Goal: Find specific page/section: Locate a particular part of the current website

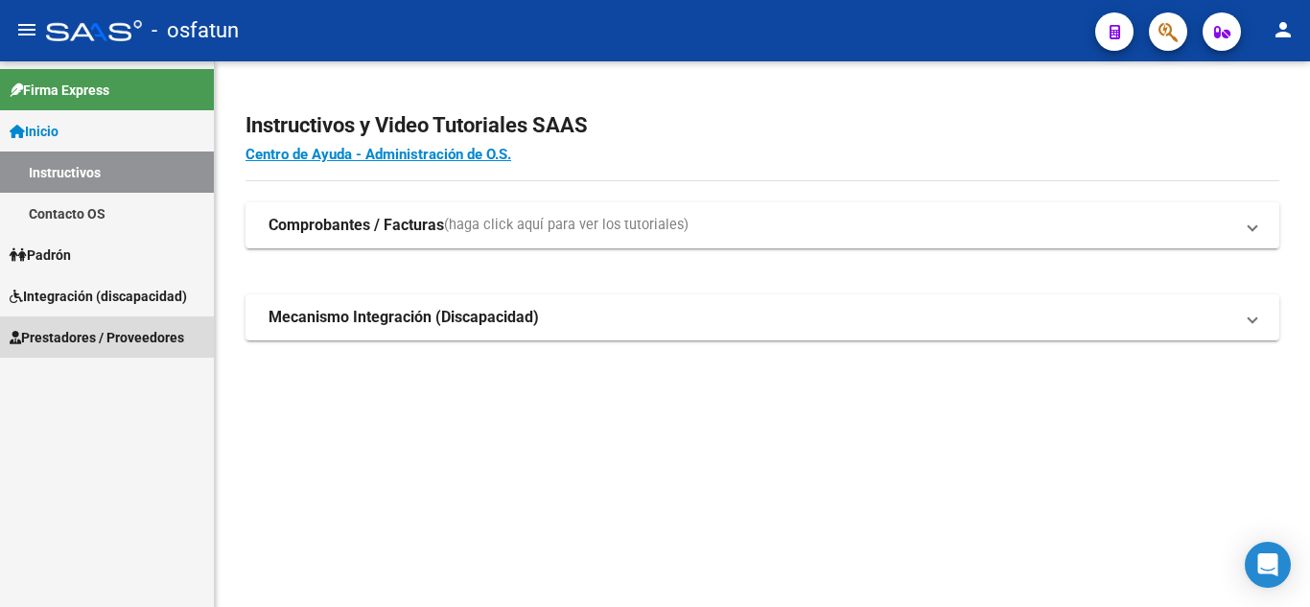
click at [65, 336] on span "Prestadores / Proveedores" at bounding box center [97, 337] width 174 height 21
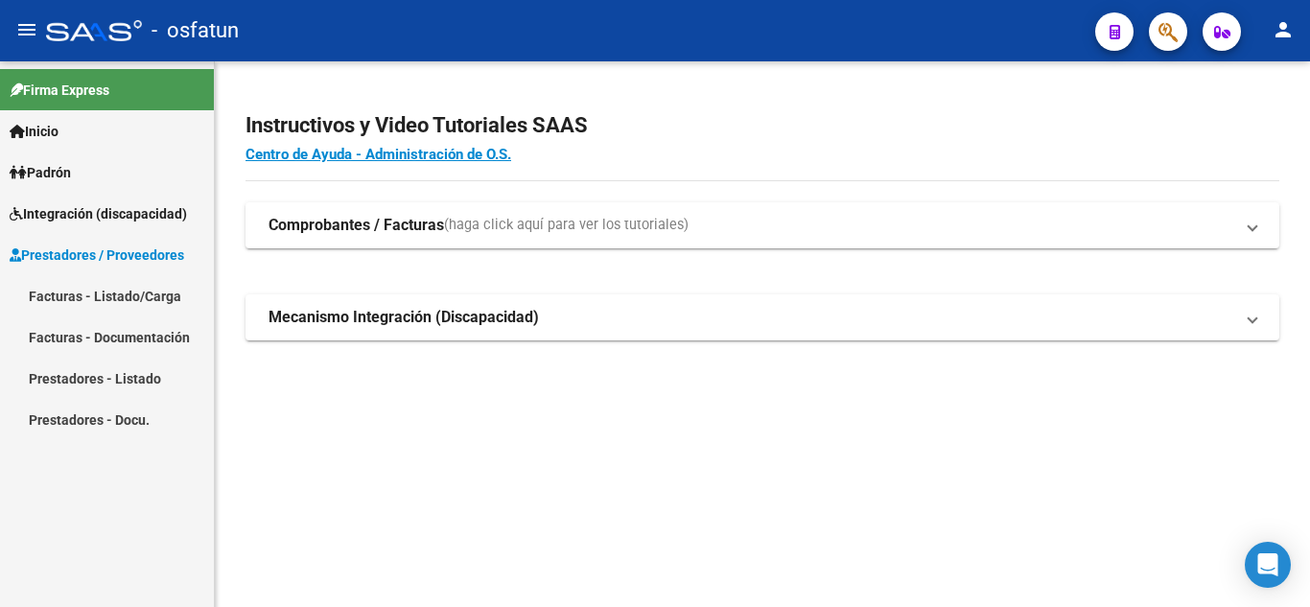
click at [42, 162] on span "Padrón" at bounding box center [40, 172] width 61 height 21
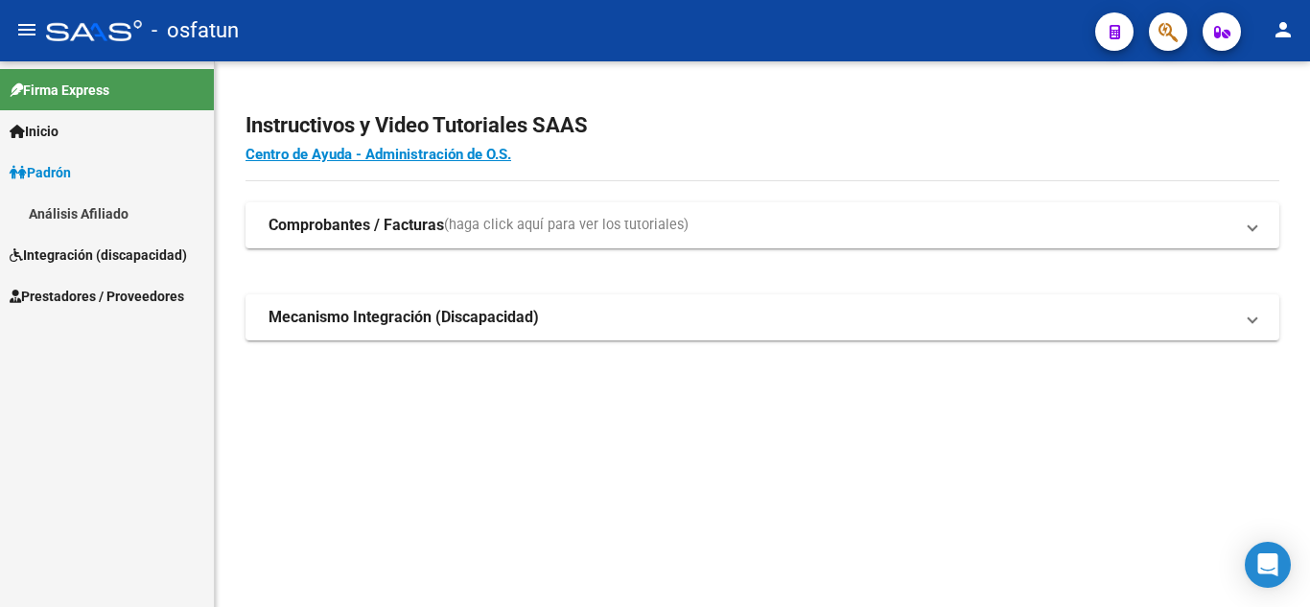
click at [68, 256] on span "Integración (discapacidad)" at bounding box center [98, 254] width 177 height 21
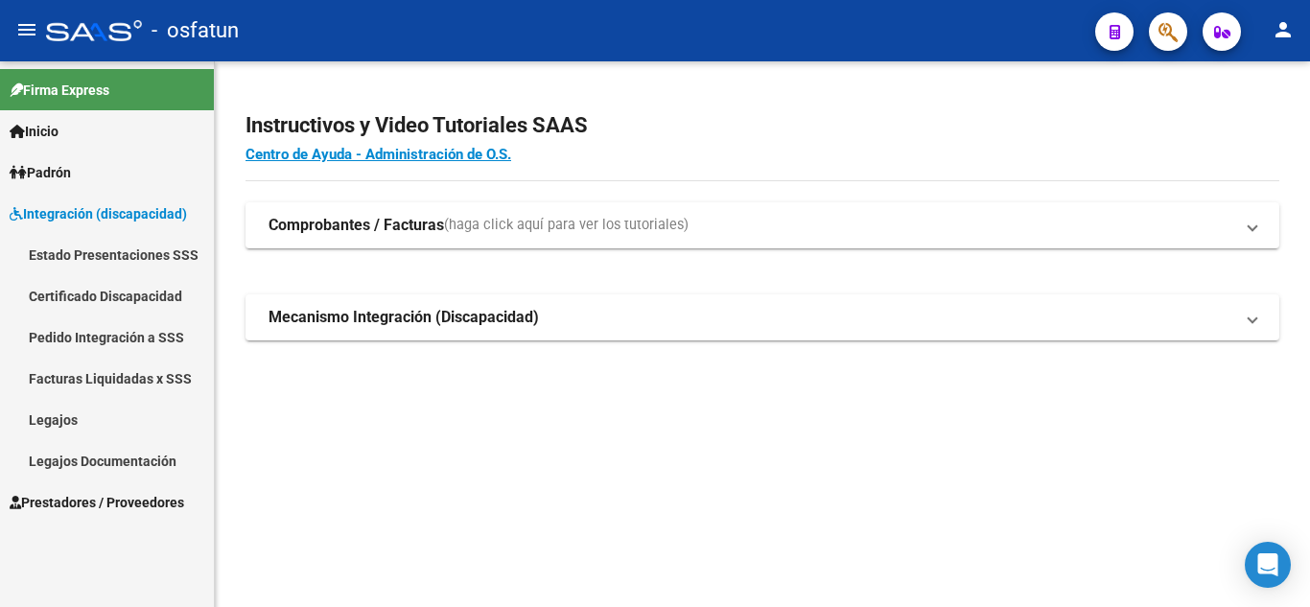
click at [49, 407] on link "Legajos" at bounding box center [107, 419] width 214 height 41
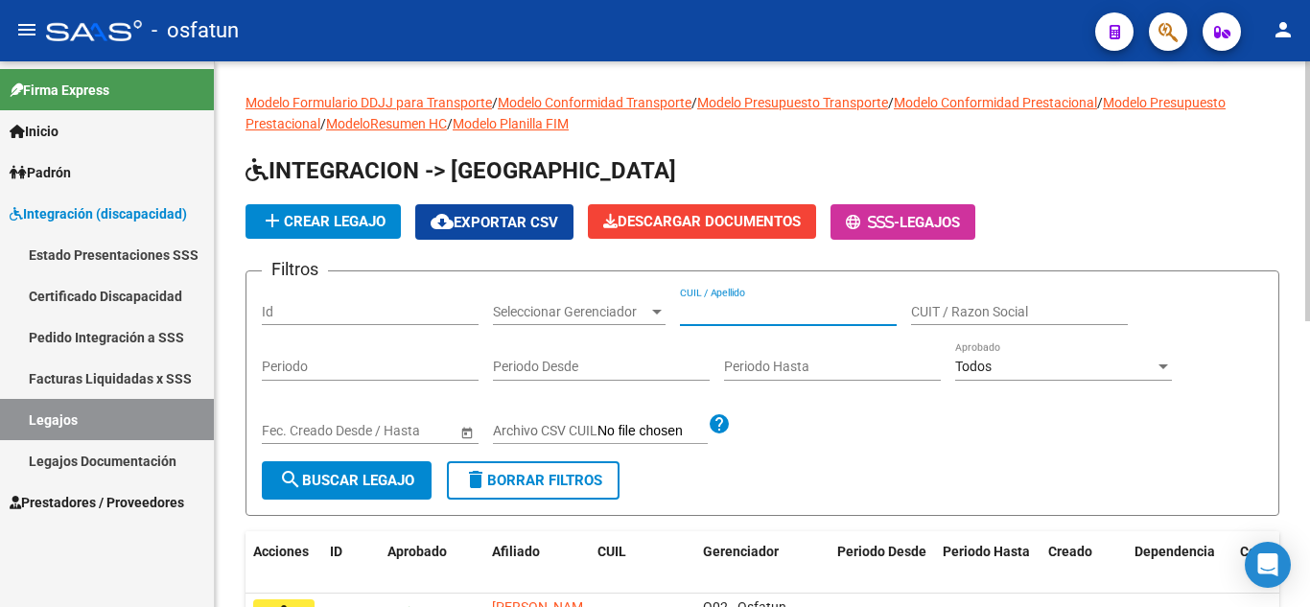
click at [752, 314] on input "CUIL / Apellido" at bounding box center [788, 312] width 217 height 16
type input "[PERSON_NAME]"
click at [326, 480] on span "search Buscar Legajo" at bounding box center [346, 480] width 135 height 17
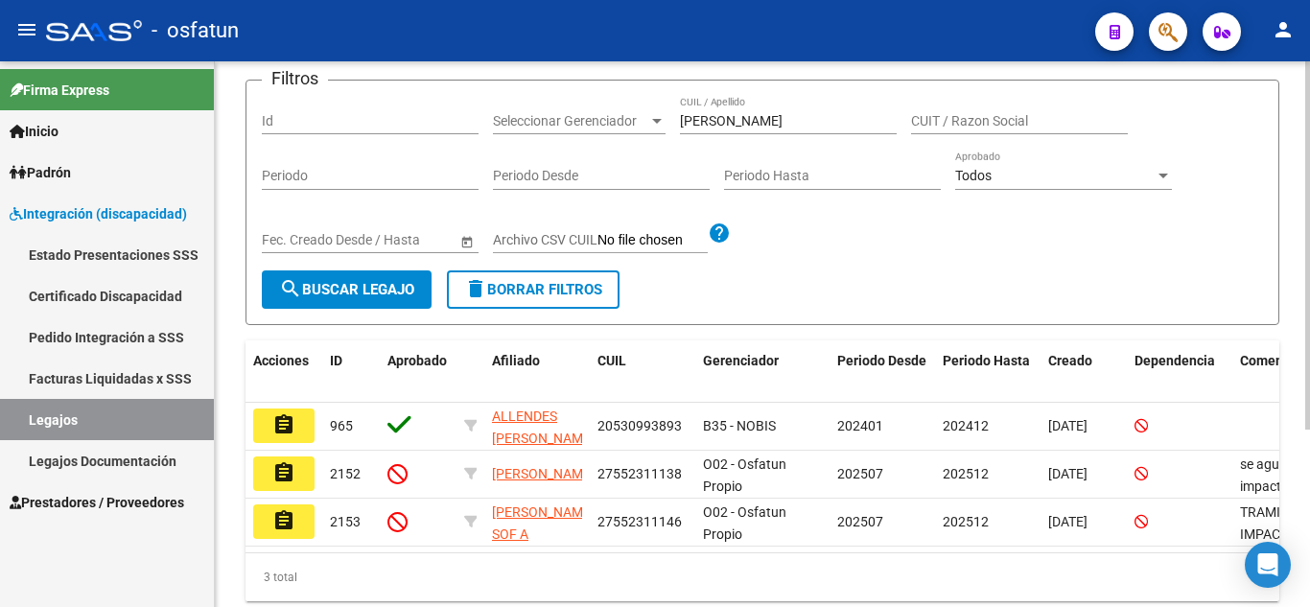
scroll to position [192, 0]
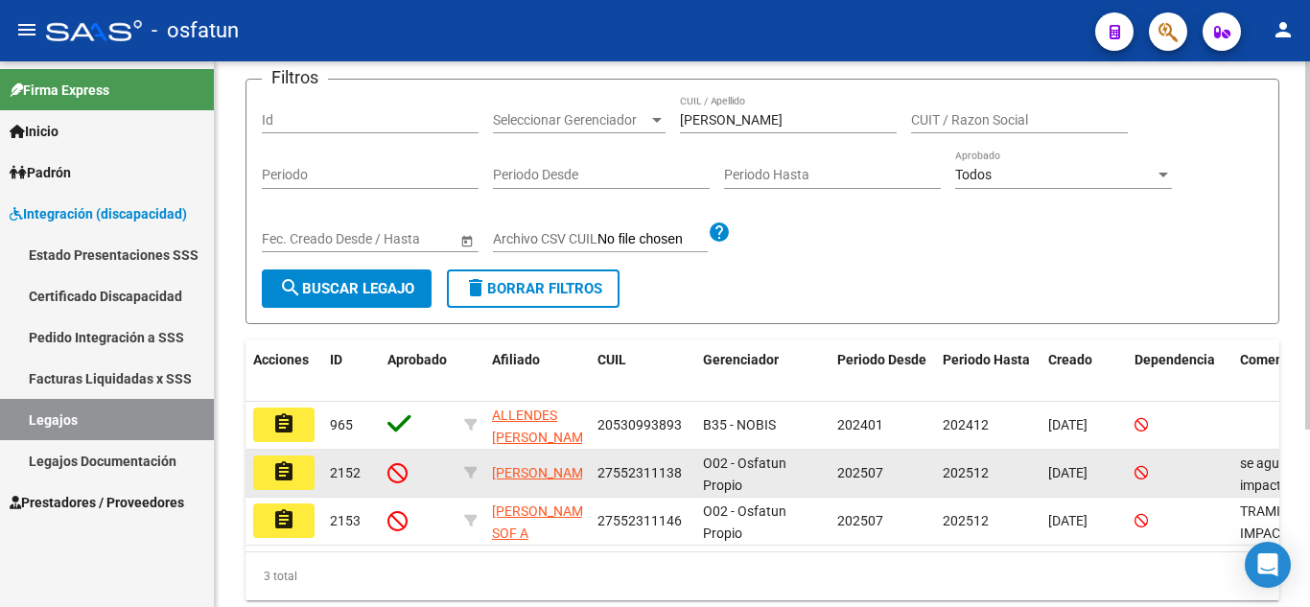
click at [287, 478] on mat-icon "assignment" at bounding box center [283, 471] width 23 height 23
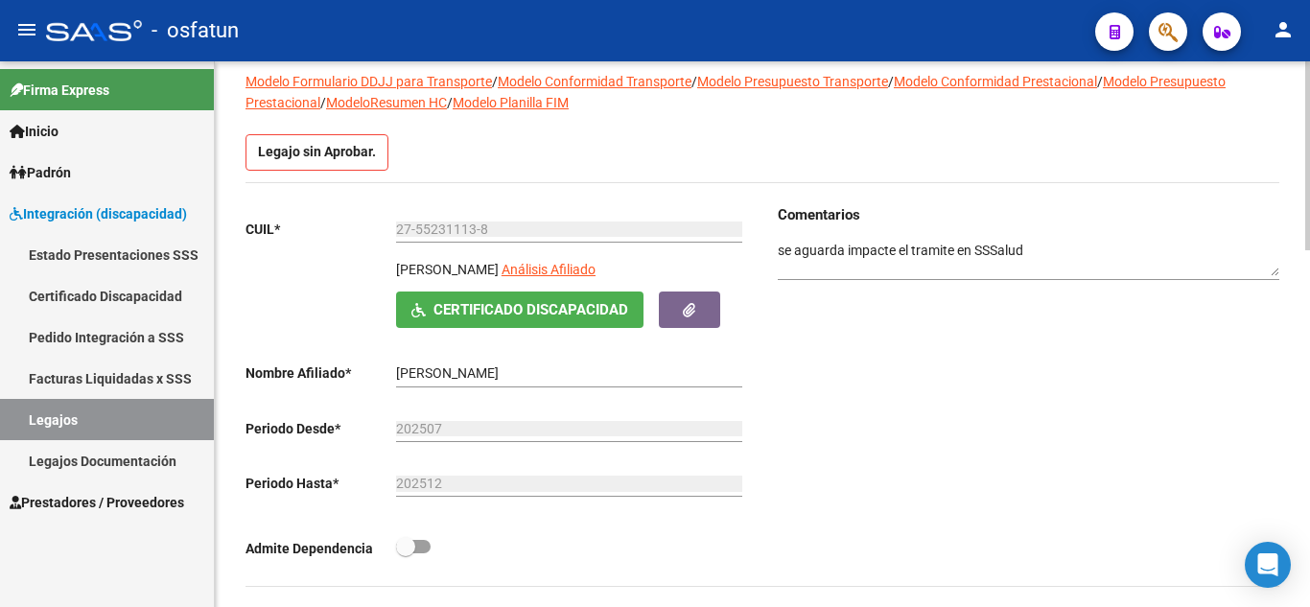
scroll to position [96, 0]
